Goal: Check status

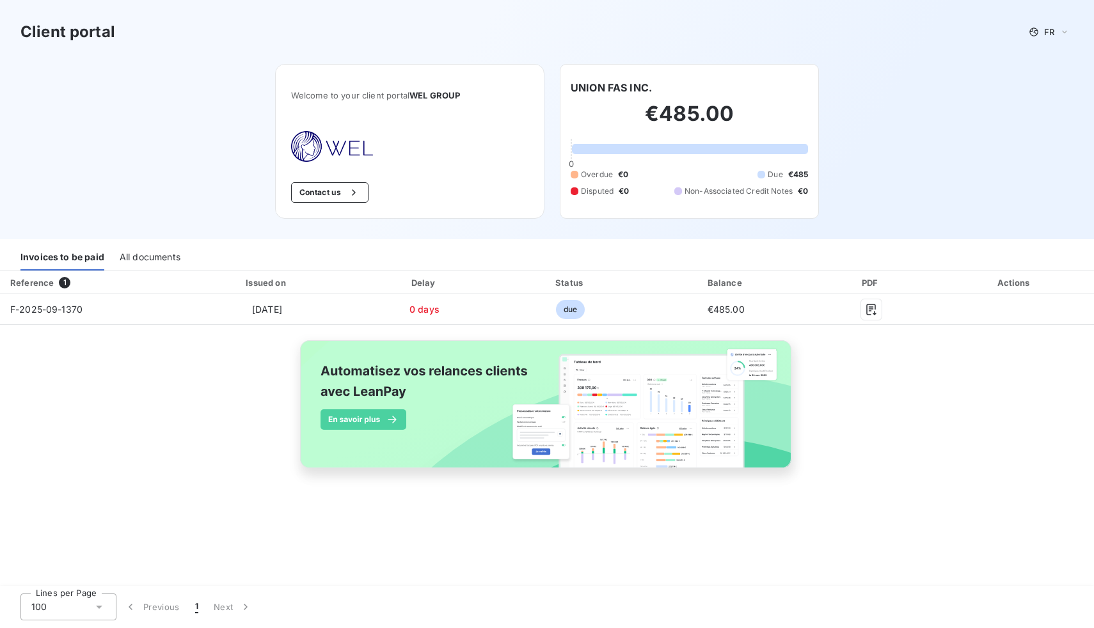
click at [882, 138] on div "Client portal FR Welcome to your client portal WEL GROUP Contact us UNION FAS I…" at bounding box center [547, 119] width 1094 height 239
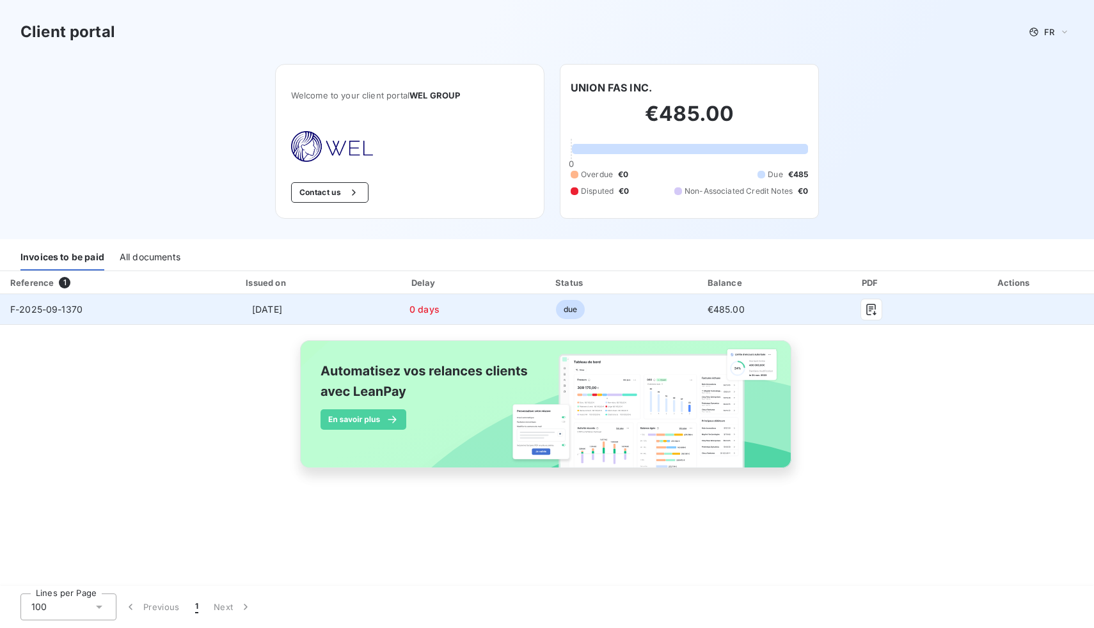
click at [644, 310] on td "due" at bounding box center [570, 309] width 149 height 31
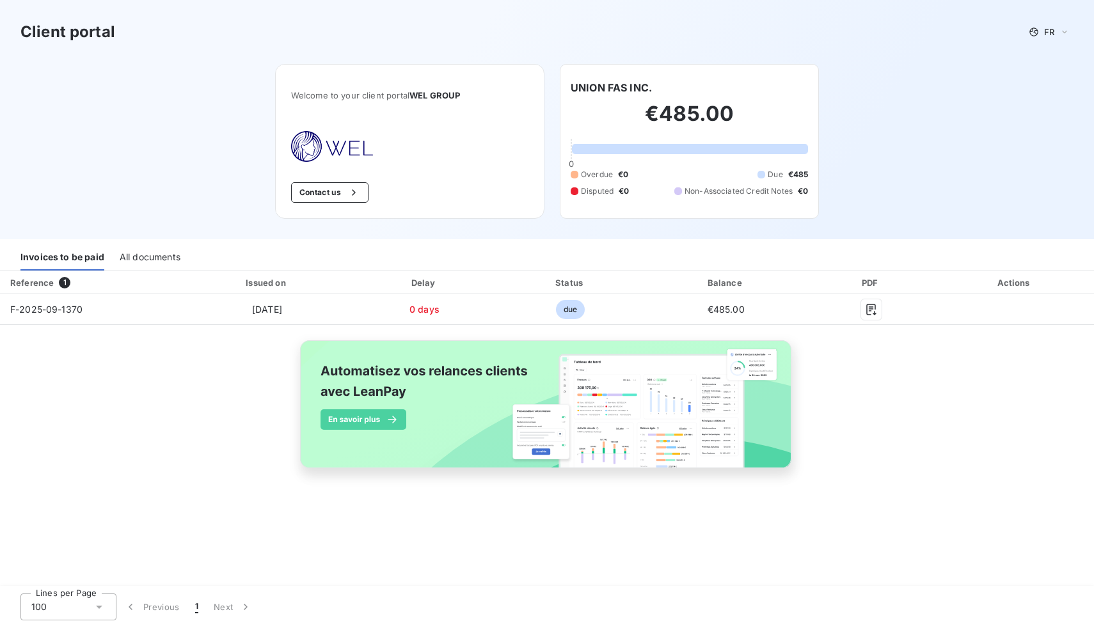
click at [678, 122] on h2 "€485.00" at bounding box center [689, 120] width 237 height 38
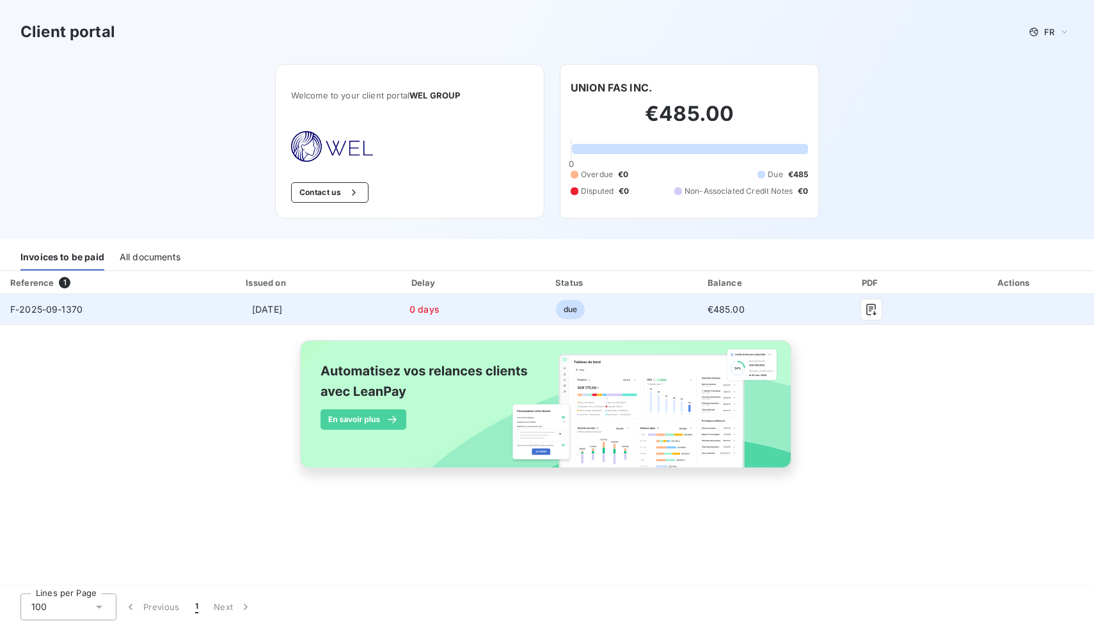
click at [594, 309] on td "due" at bounding box center [570, 309] width 149 height 31
click at [943, 305] on td at bounding box center [1014, 309] width 159 height 31
click at [565, 309] on span "due" at bounding box center [570, 309] width 29 height 19
click at [523, 305] on td "due" at bounding box center [570, 309] width 149 height 31
click at [319, 306] on td "[DATE]" at bounding box center [267, 309] width 172 height 31
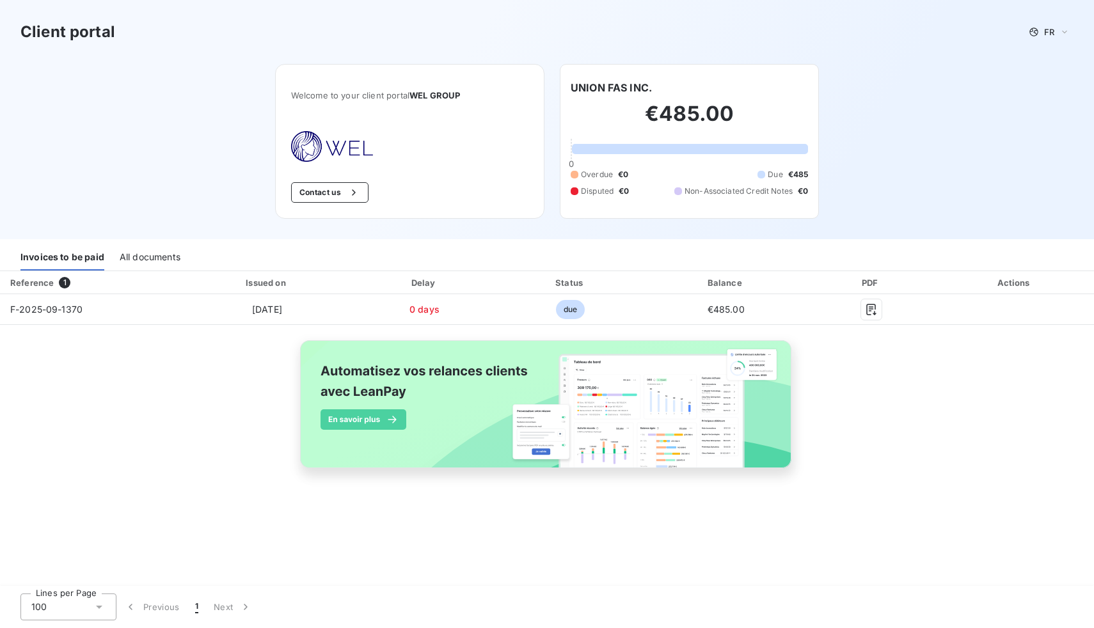
click at [164, 255] on div "All documents" at bounding box center [150, 257] width 61 height 27
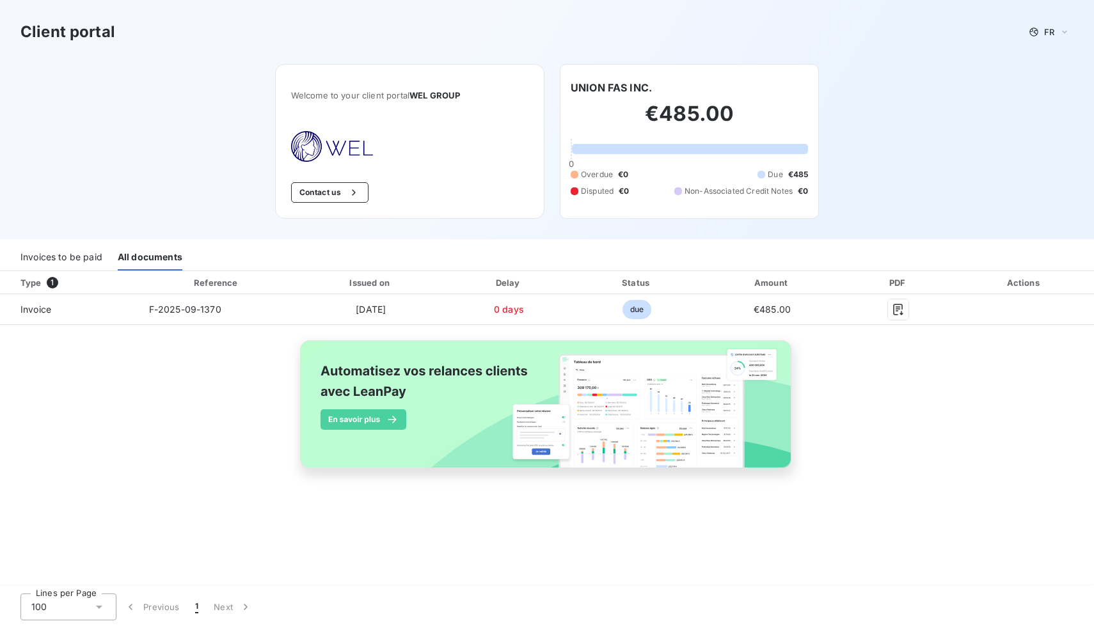
click at [73, 261] on div "Invoices to be paid" at bounding box center [61, 257] width 82 height 27
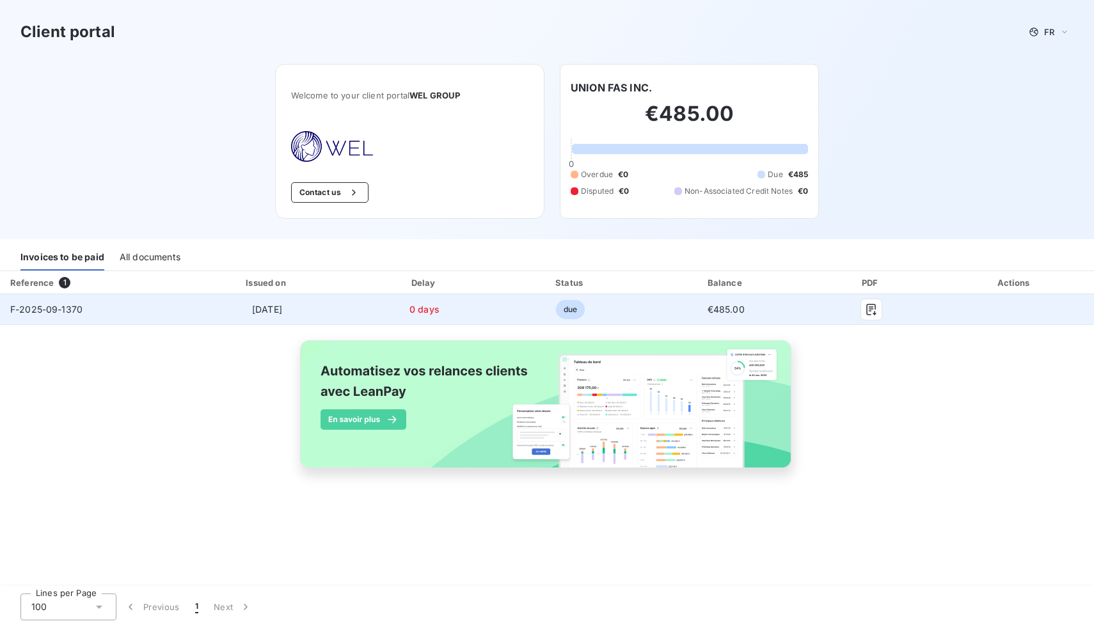
click at [164, 309] on td "F-2025-09-1370" at bounding box center [90, 309] width 181 height 31
